Goal: Information Seeking & Learning: Learn about a topic

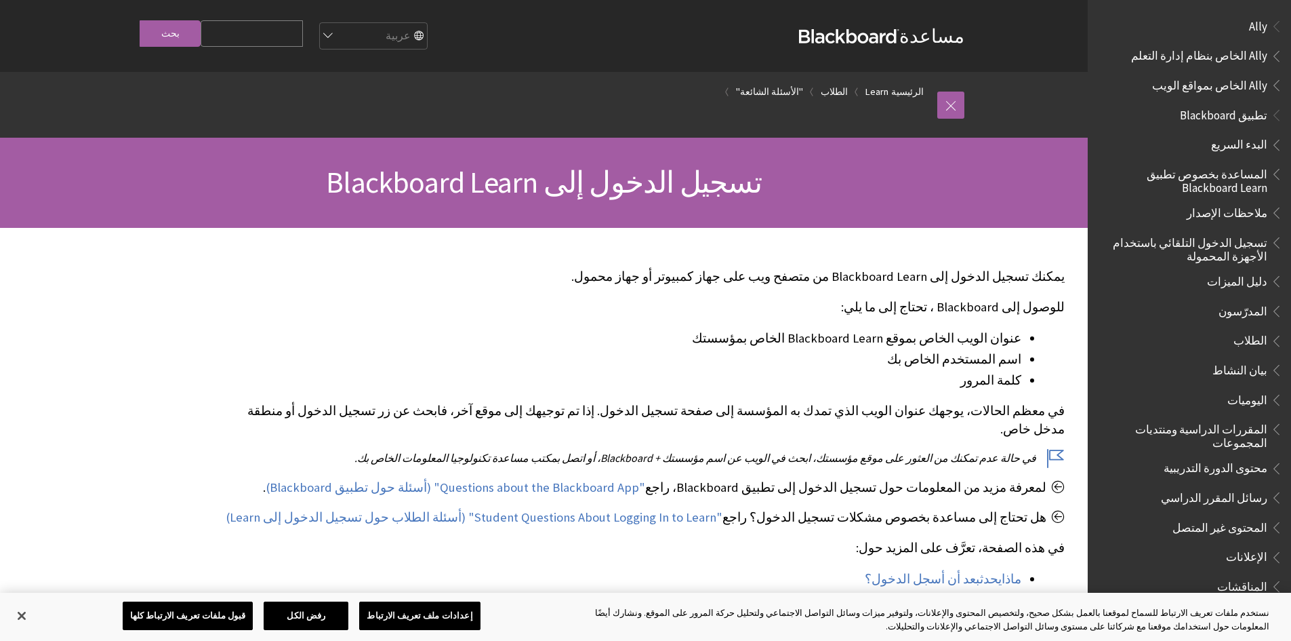
scroll to position [1038, 0]
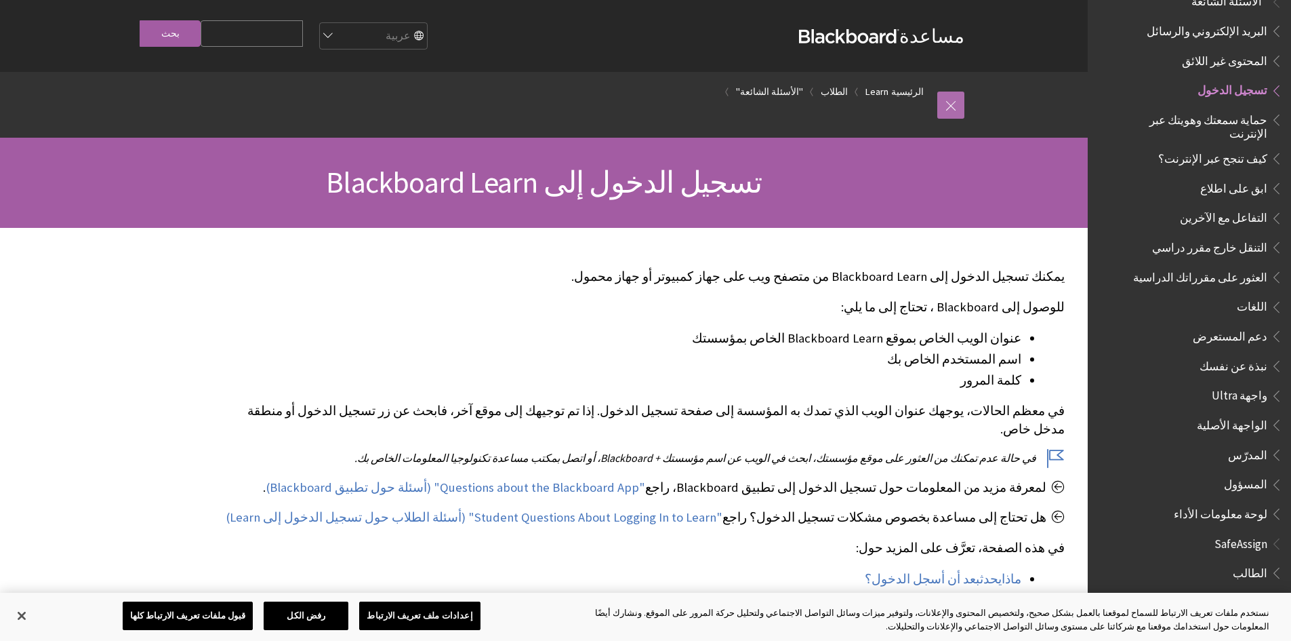
click at [949, 107] on link at bounding box center [951, 105] width 27 height 27
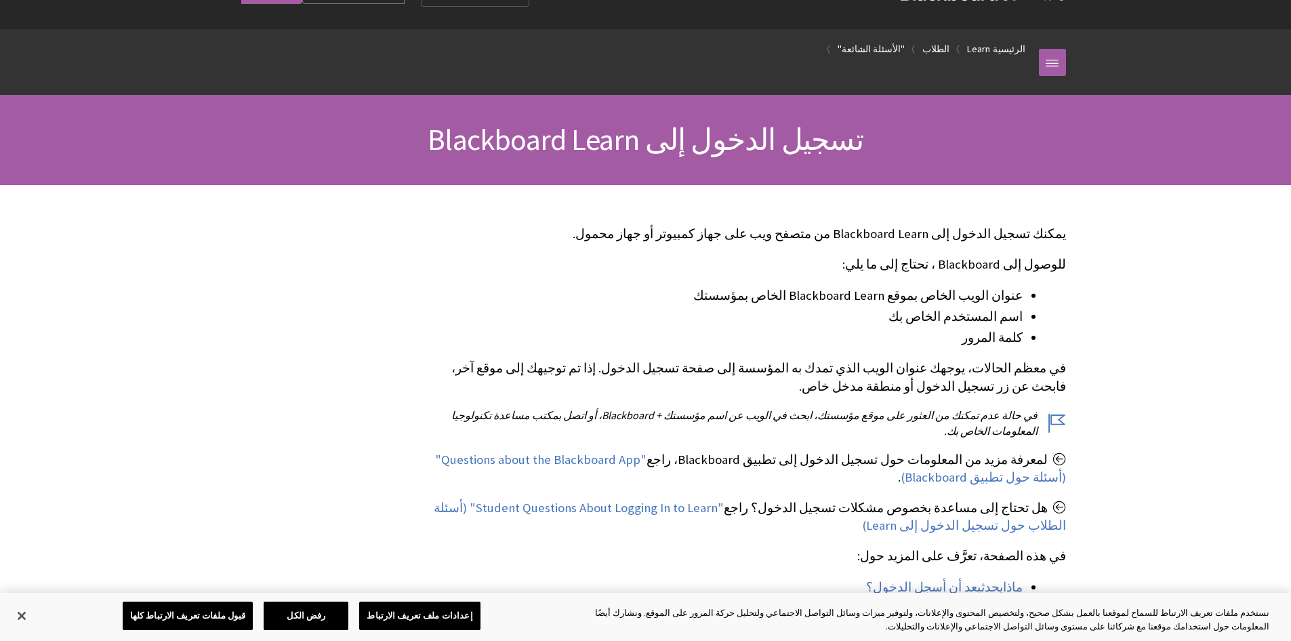
scroll to position [0, 0]
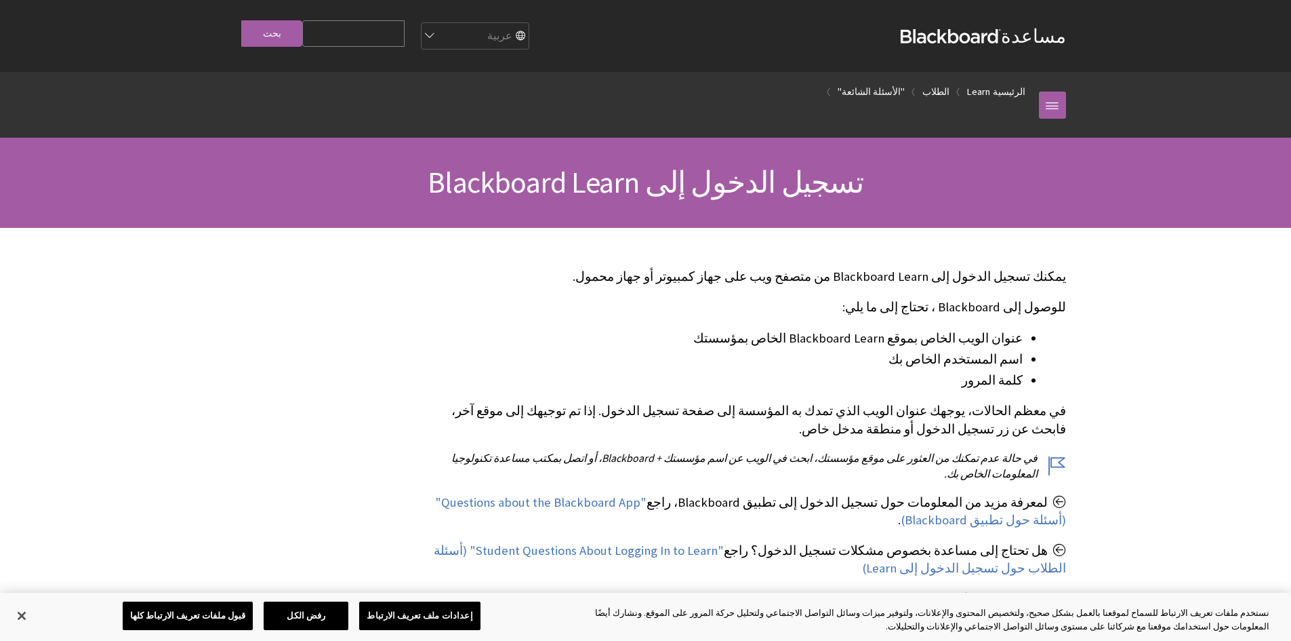
scroll to position [1038, 0]
click at [1059, 112] on link at bounding box center [1052, 105] width 27 height 27
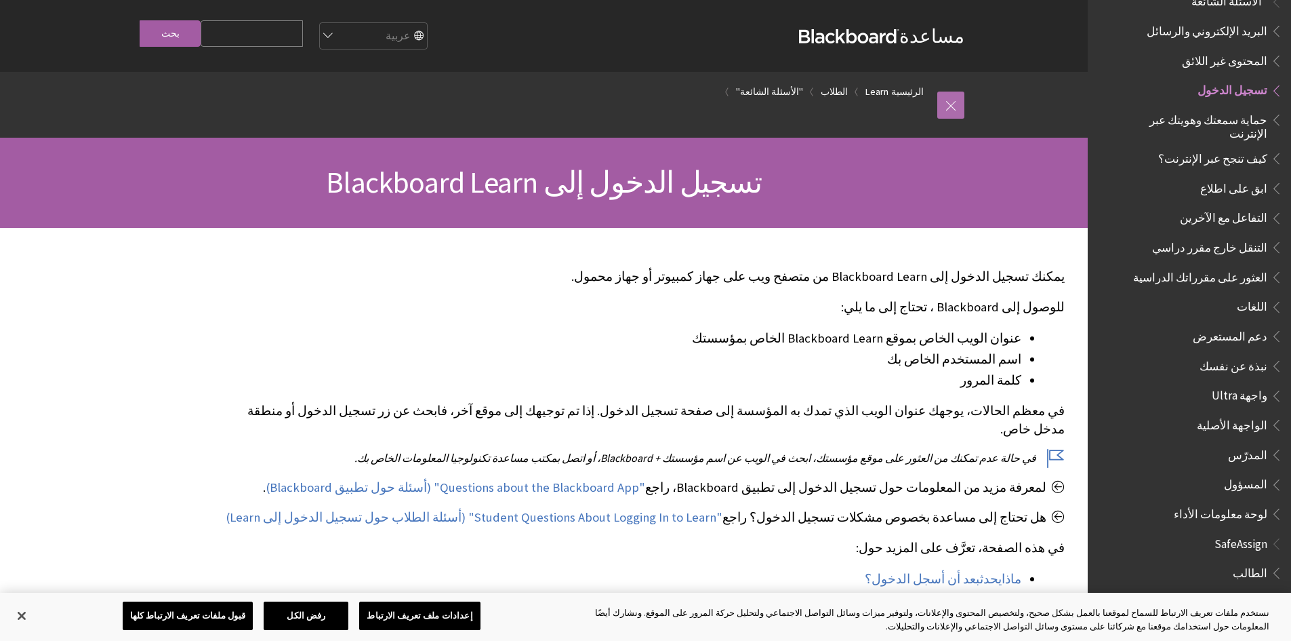
click at [945, 102] on link at bounding box center [951, 105] width 27 height 27
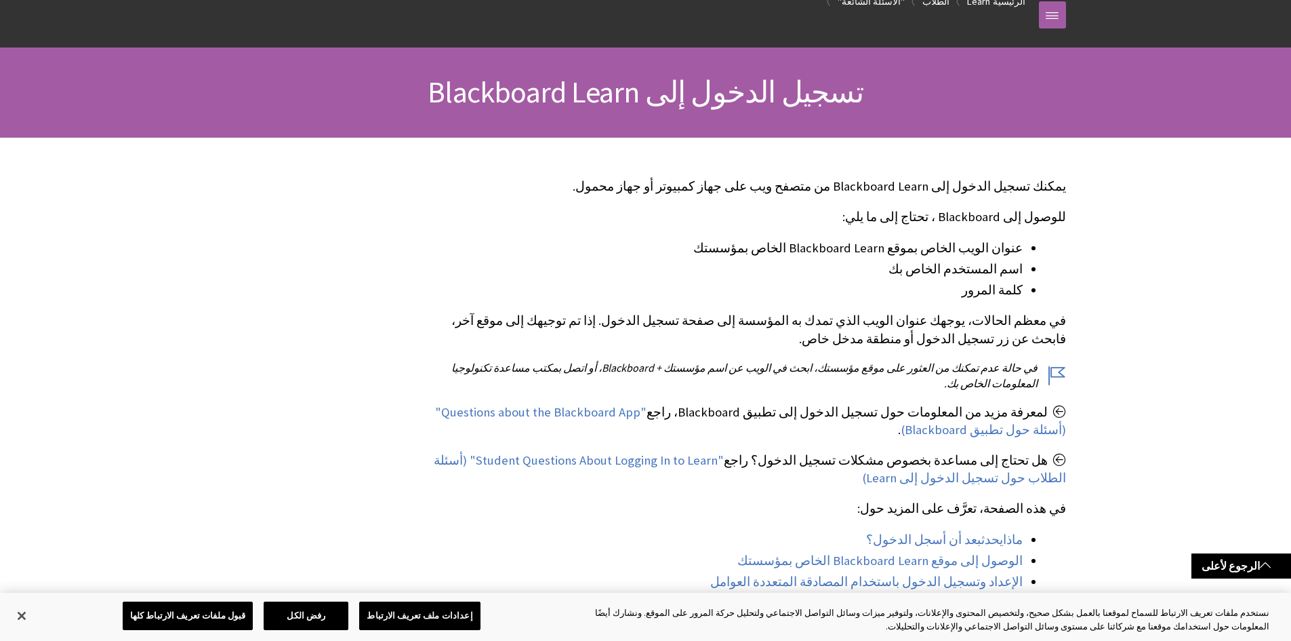
scroll to position [0, 0]
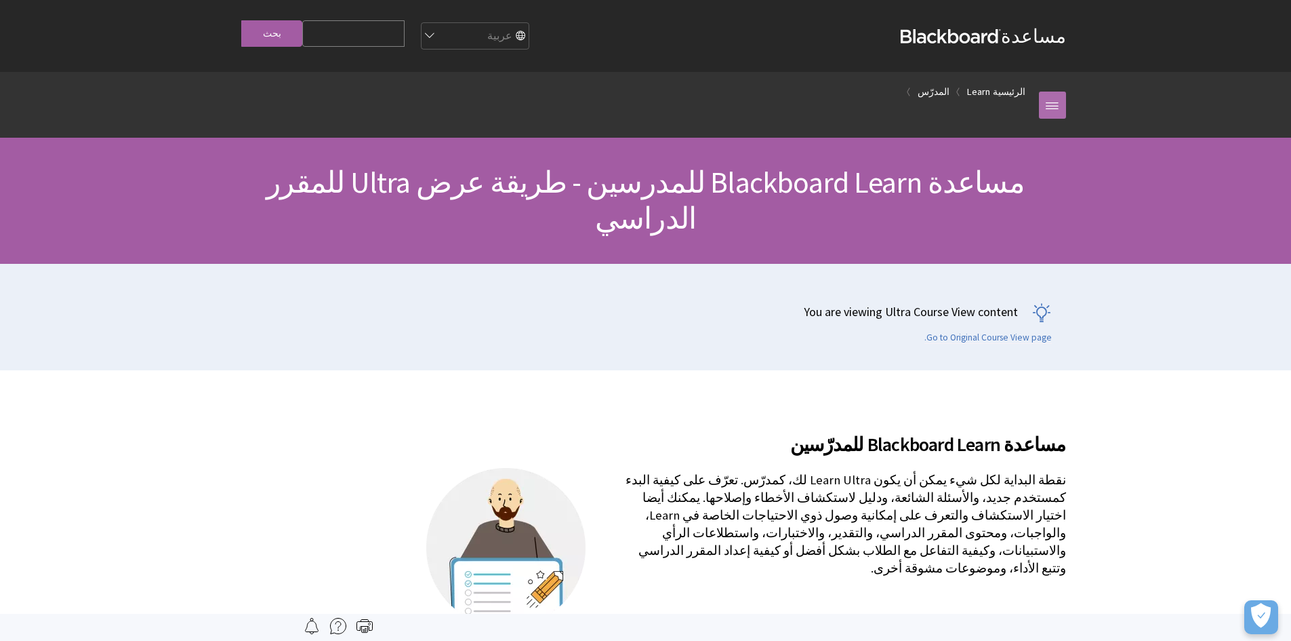
click at [1053, 102] on link at bounding box center [1052, 105] width 27 height 27
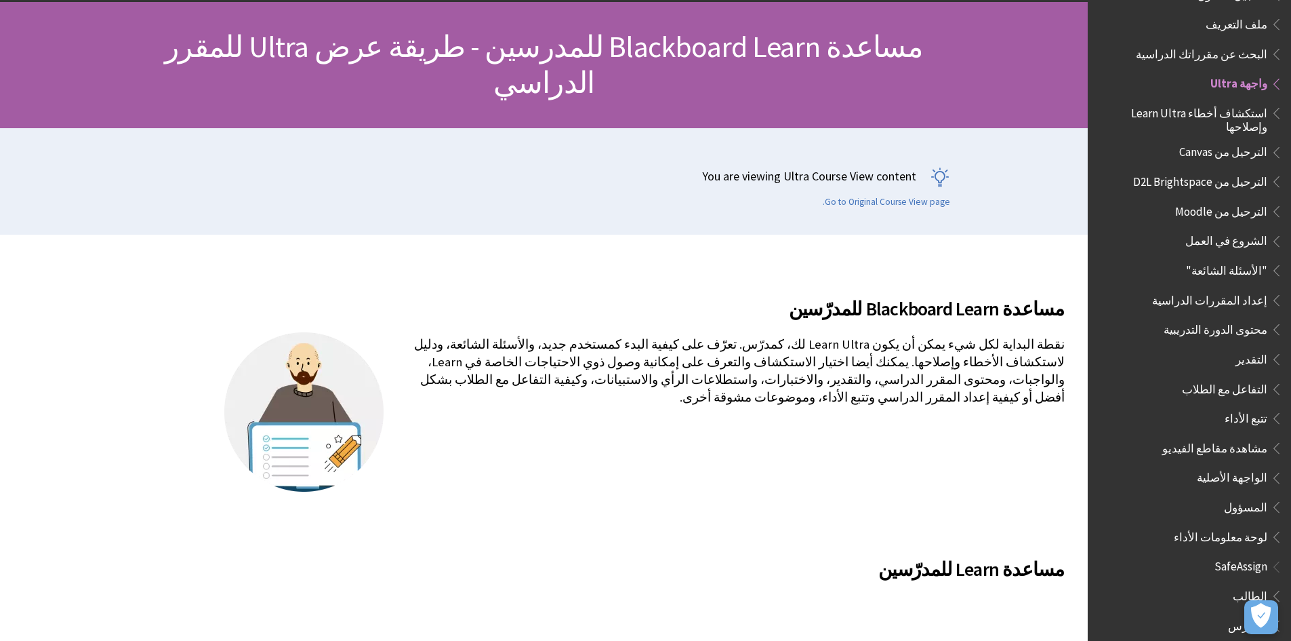
scroll to position [1293, 0]
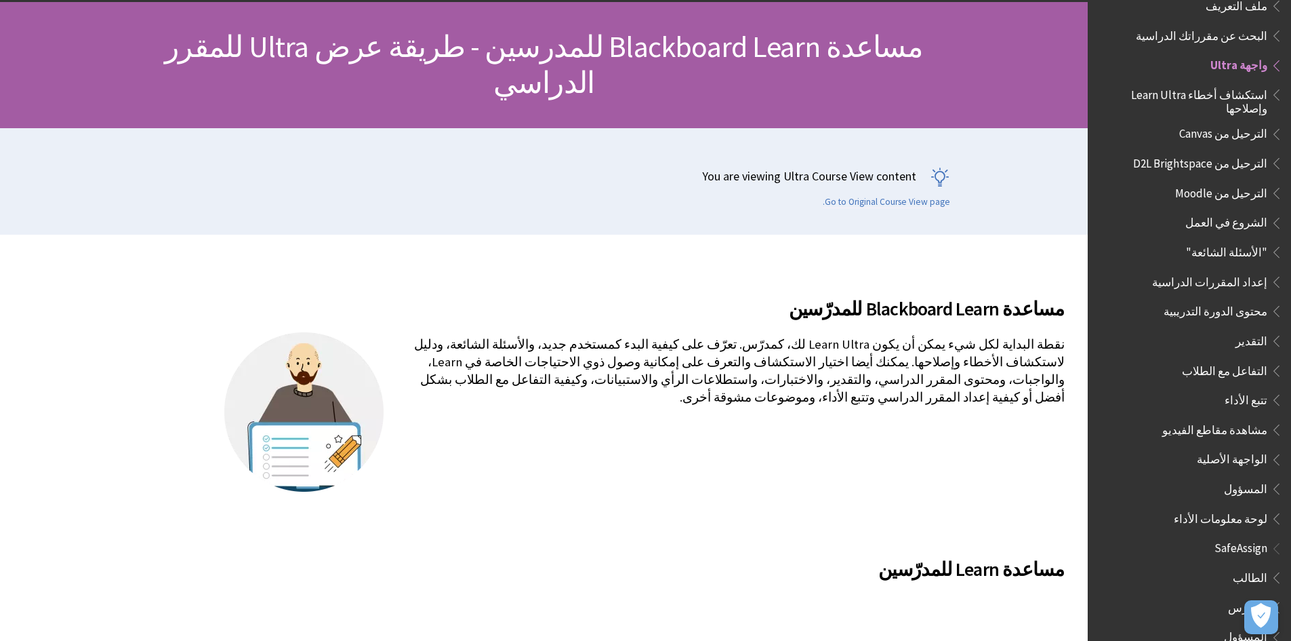
click at [1255, 566] on span "الطالب" at bounding box center [1250, 575] width 35 height 18
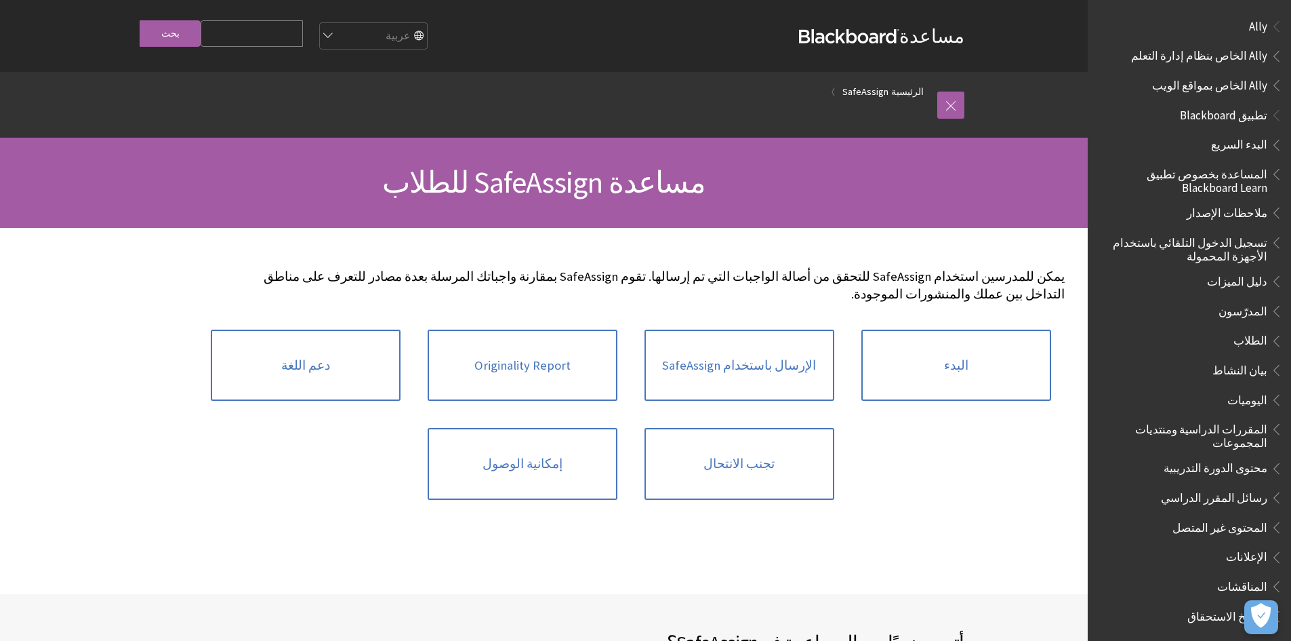
scroll to position [771, 0]
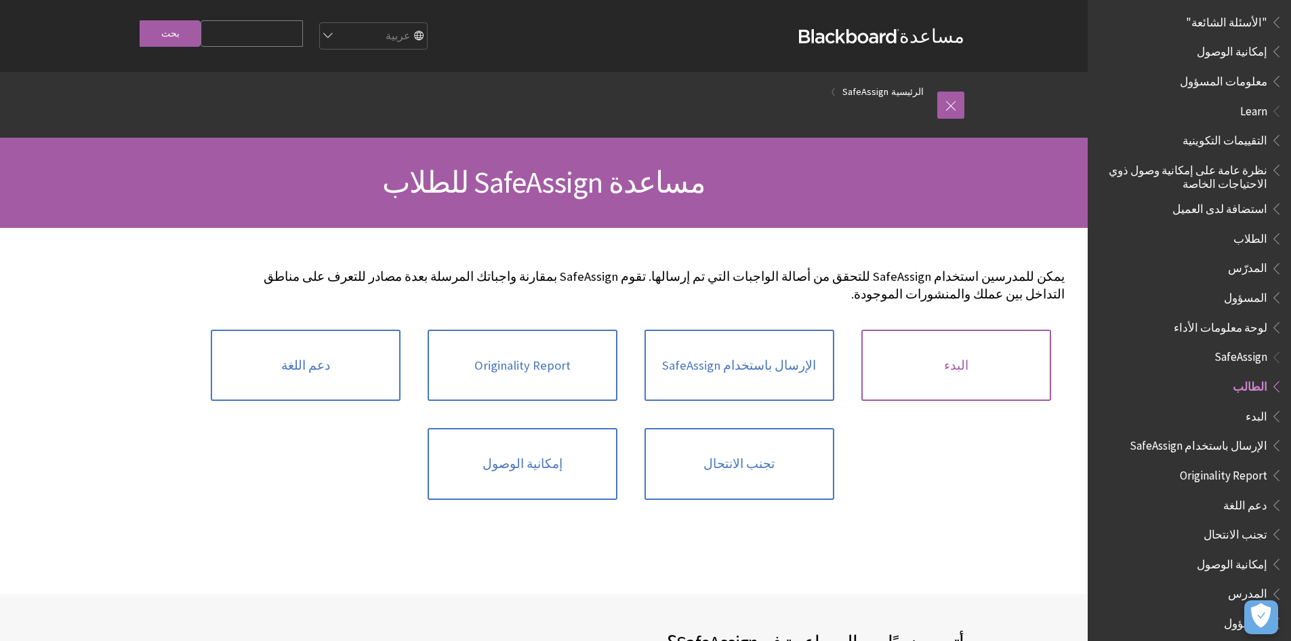
click at [952, 344] on link "البدء" at bounding box center [957, 365] width 190 height 72
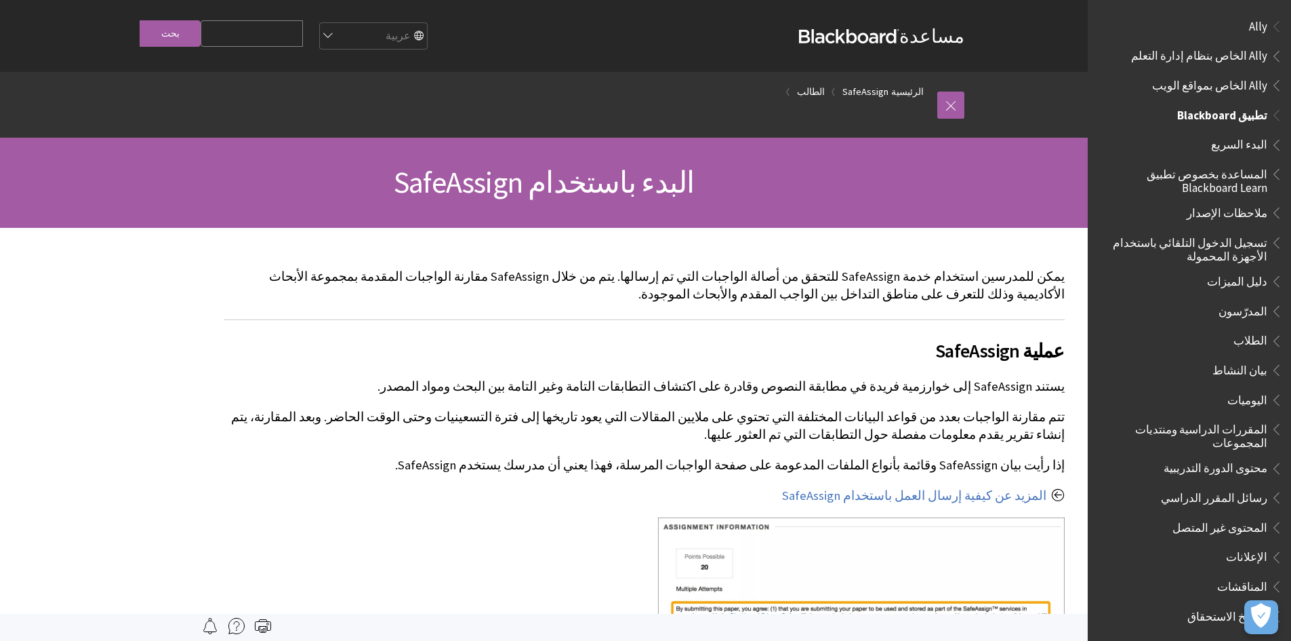
click at [1236, 110] on span "تطبيق Blackboard" at bounding box center [1223, 113] width 90 height 18
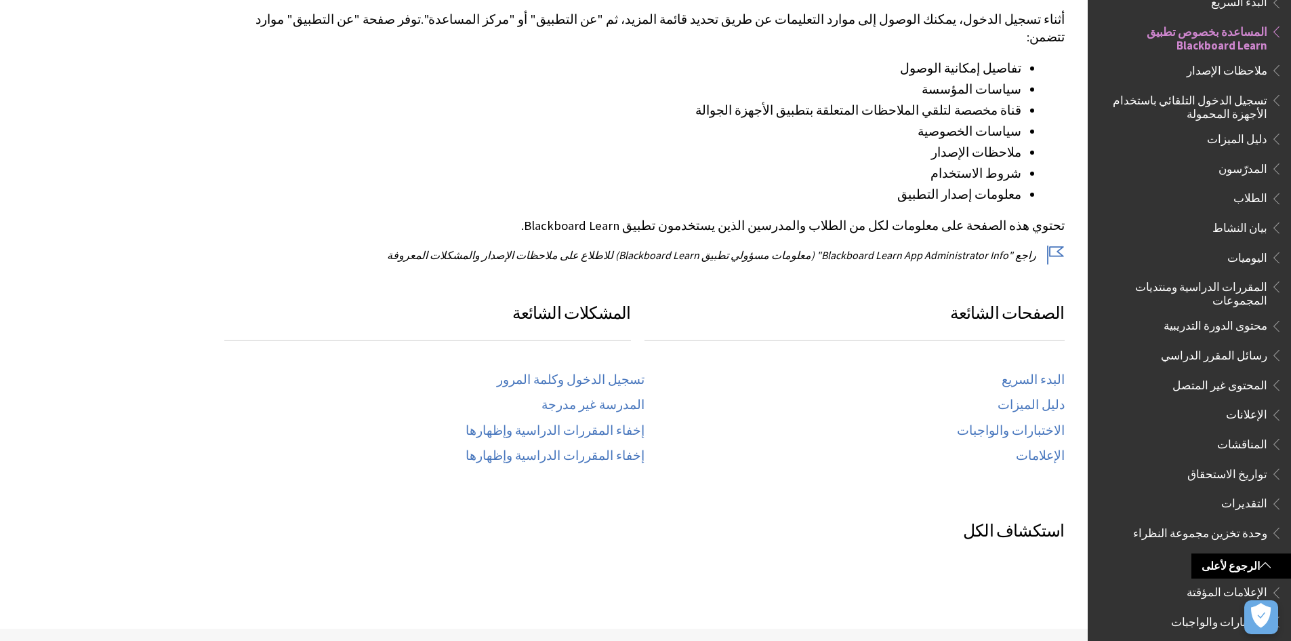
scroll to position [339, 0]
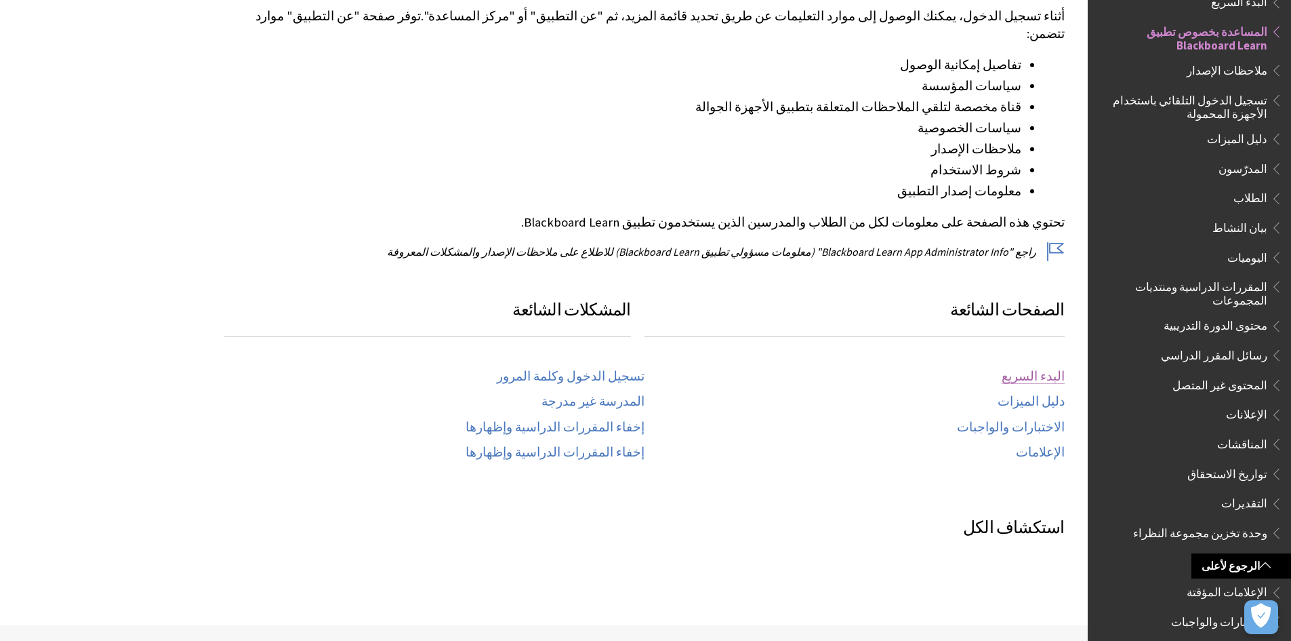
click at [1029, 369] on link "البدء السريع" at bounding box center [1033, 377] width 63 height 16
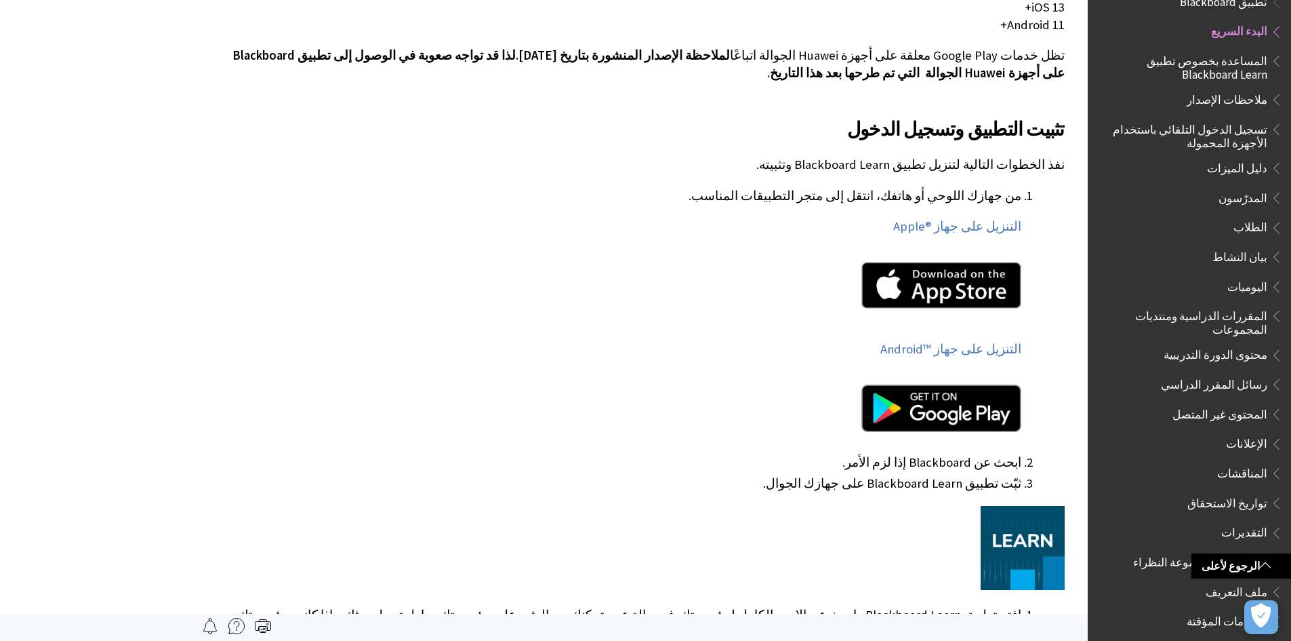
scroll to position [475, 0]
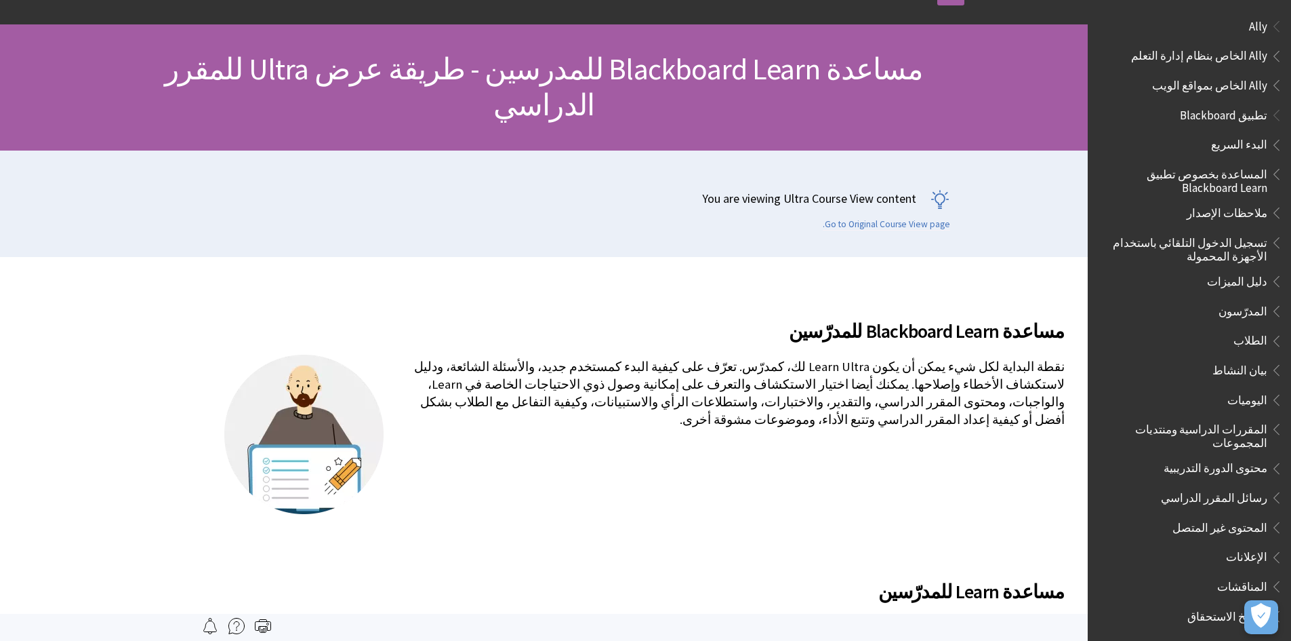
scroll to position [1293, 0]
